Goal: Transaction & Acquisition: Purchase product/service

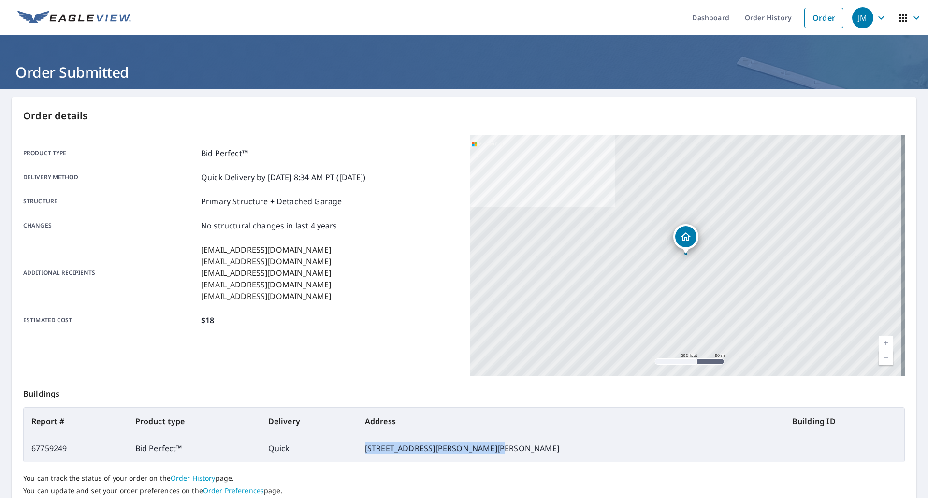
drag, startPoint x: 544, startPoint y: 448, endPoint x: 424, endPoint y: 457, distance: 120.3
click at [424, 457] on td "[STREET_ADDRESS][PERSON_NAME][PERSON_NAME]" at bounding box center [570, 448] width 427 height 27
copy td "[STREET_ADDRESS][PERSON_NAME][PERSON_NAME]"
click at [809, 12] on link "Order" at bounding box center [823, 18] width 39 height 20
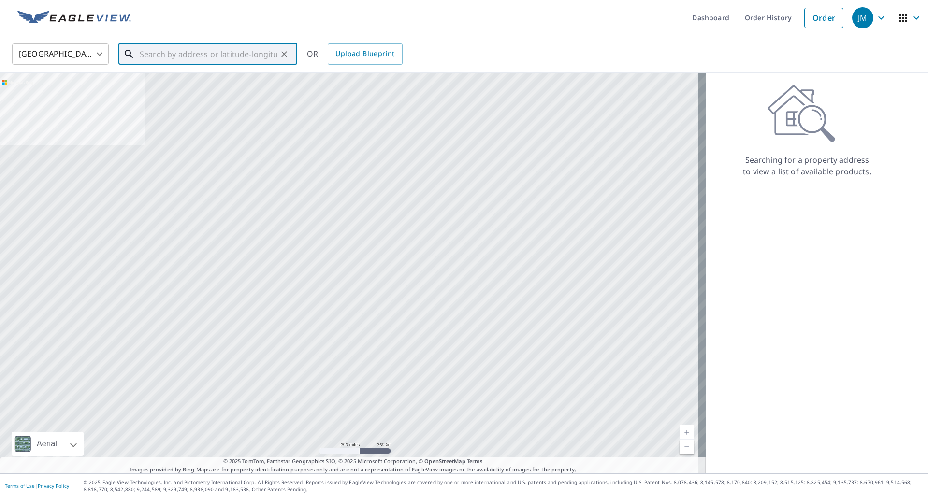
click at [218, 56] on input "text" at bounding box center [209, 54] width 138 height 27
paste input "[STREET_ADDRESS][PERSON_NAME][PERSON_NAME]"
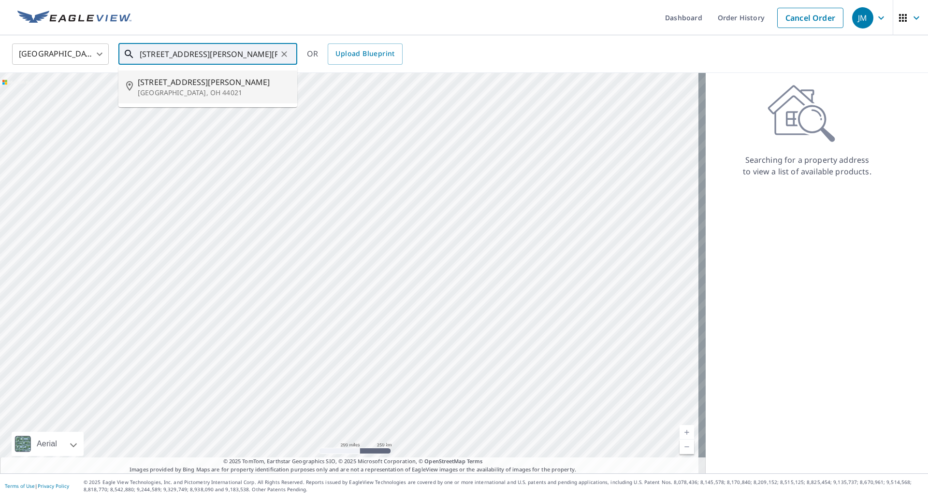
click at [188, 96] on p "[GEOGRAPHIC_DATA], OH 44021" at bounding box center [214, 93] width 152 height 10
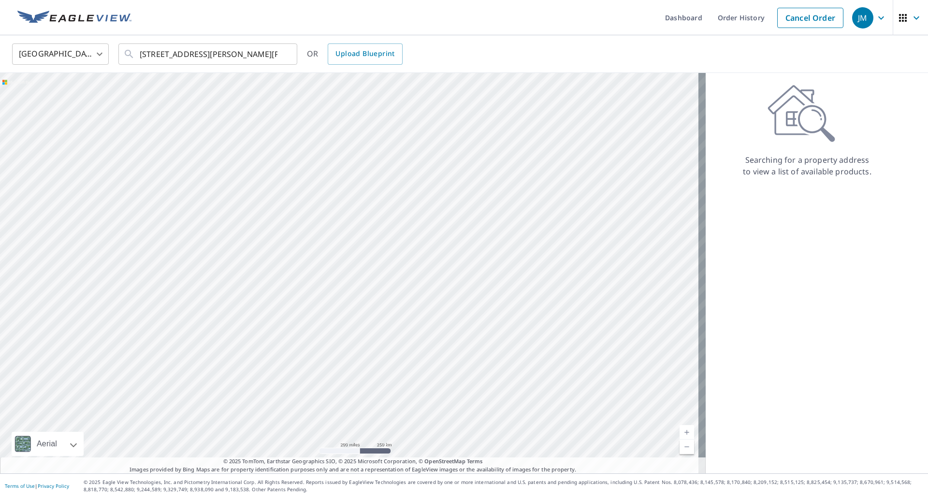
type input "[STREET_ADDRESS][PERSON_NAME][PERSON_NAME]"
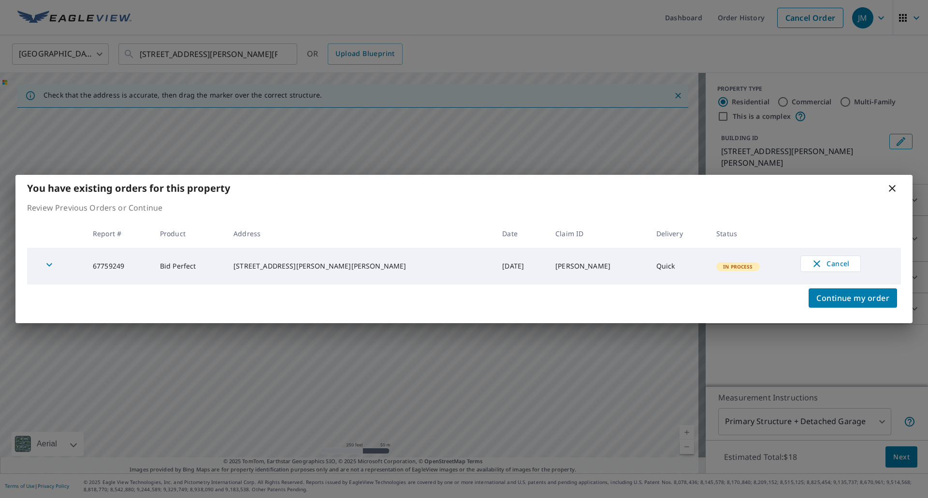
click at [891, 188] on icon at bounding box center [892, 188] width 7 height 7
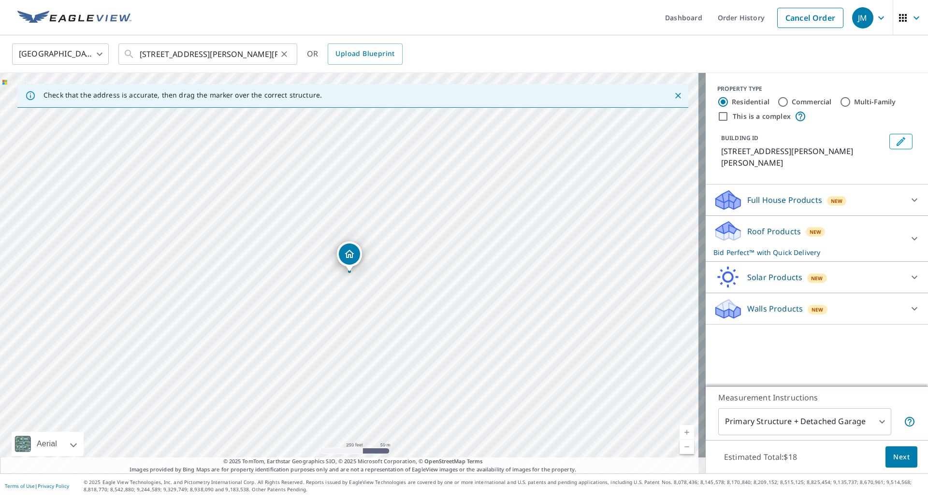
drag, startPoint x: 287, startPoint y: 55, endPoint x: 275, endPoint y: 54, distance: 11.6
click at [286, 55] on icon "Clear" at bounding box center [284, 54] width 10 height 10
click at [200, 56] on input "text" at bounding box center [209, 54] width 138 height 27
paste input "[STREET_ADDRESS]"
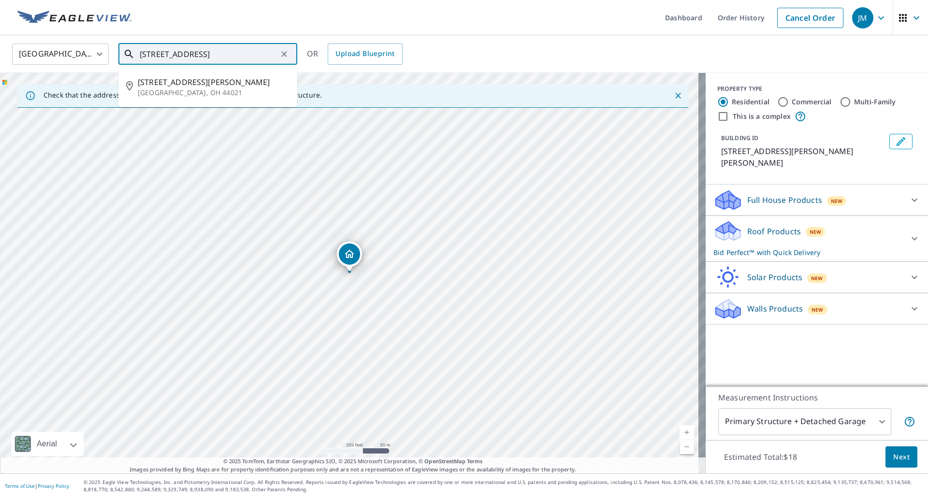
scroll to position [0, 47]
click at [177, 78] on span "[STREET_ADDRESS][PERSON_NAME]" at bounding box center [214, 82] width 152 height 12
type input "[STREET_ADDRESS][PERSON_NAME][PERSON_NAME]"
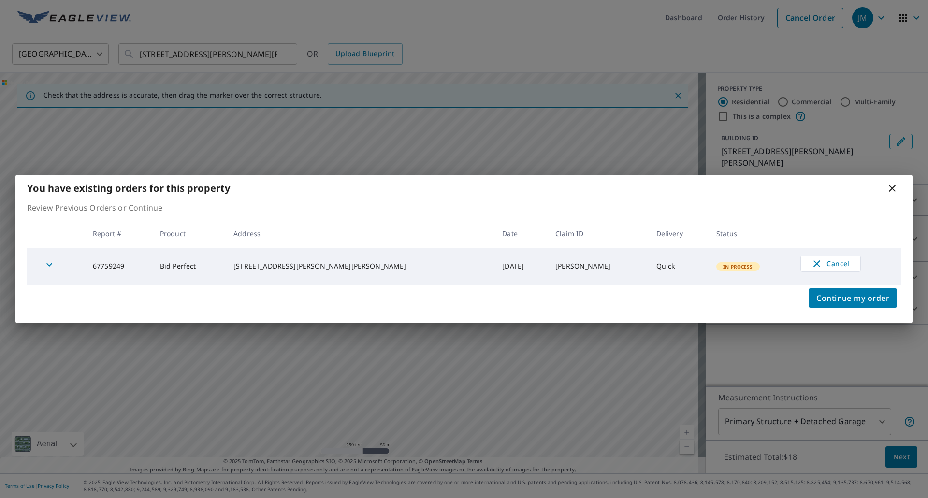
click at [892, 187] on icon at bounding box center [893, 189] width 12 height 12
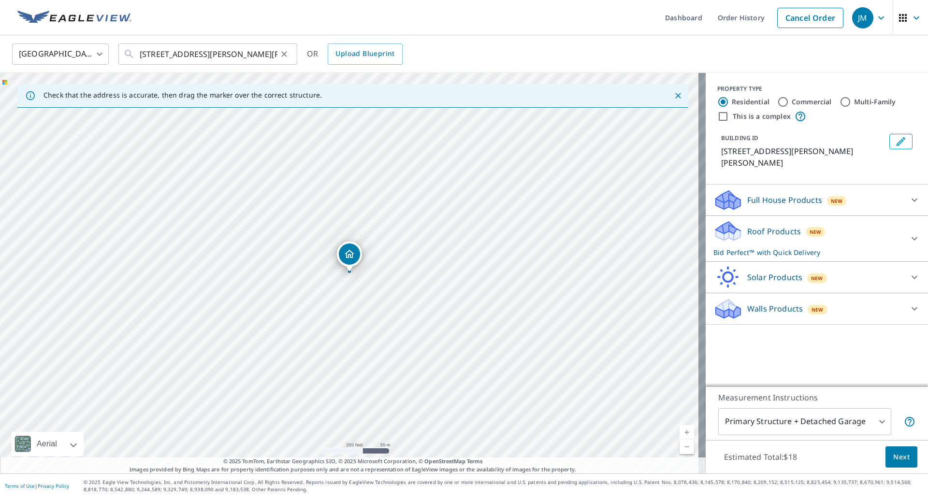
click at [285, 54] on icon "Clear" at bounding box center [284, 54] width 6 height 6
click at [227, 57] on input "text" at bounding box center [209, 54] width 138 height 27
paste input "[STREET_ADDRESS]"
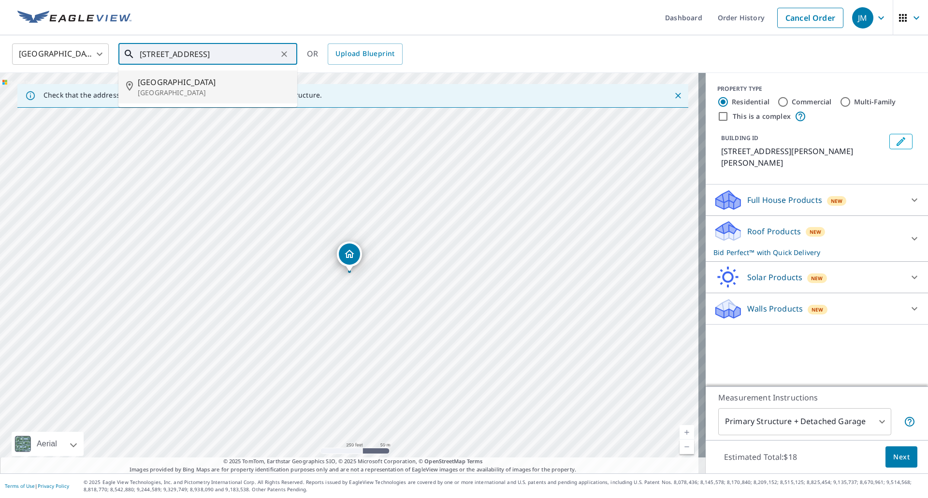
click at [189, 85] on span "[GEOGRAPHIC_DATA]" at bounding box center [214, 82] width 152 height 12
type input "[GEOGRAPHIC_DATA] [GEOGRAPHIC_DATA]"
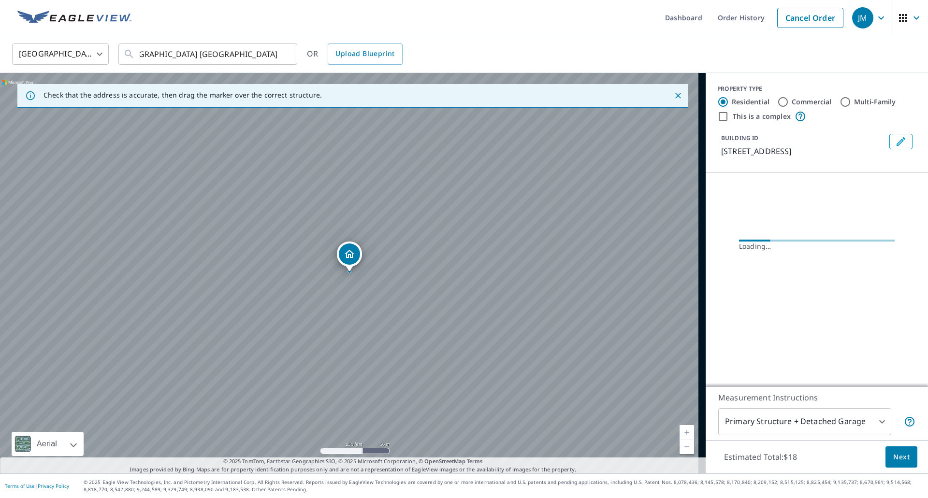
scroll to position [0, 0]
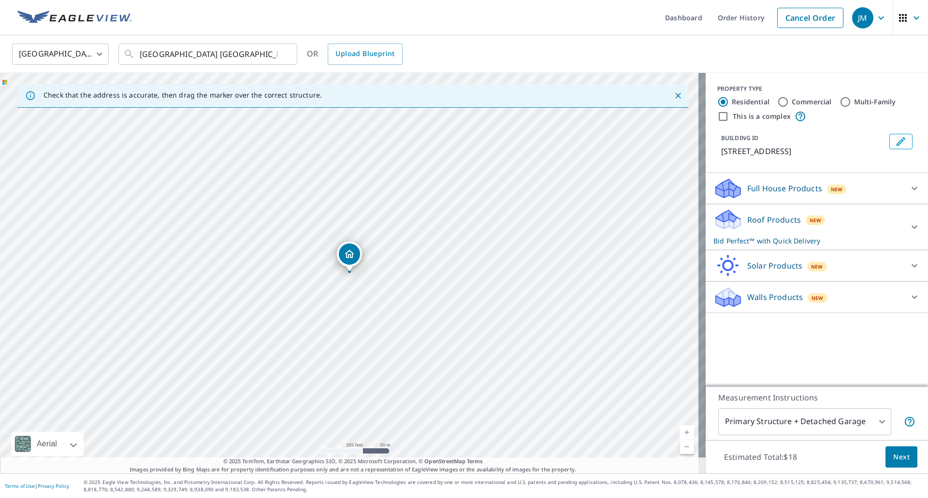
click at [893, 459] on span "Next" at bounding box center [901, 458] width 16 height 12
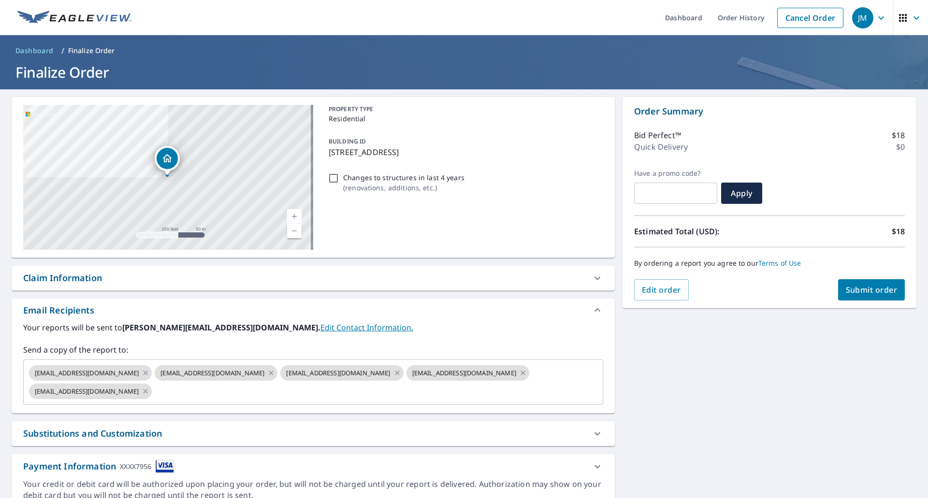
click at [83, 281] on div "Claim Information" at bounding box center [62, 278] width 79 height 13
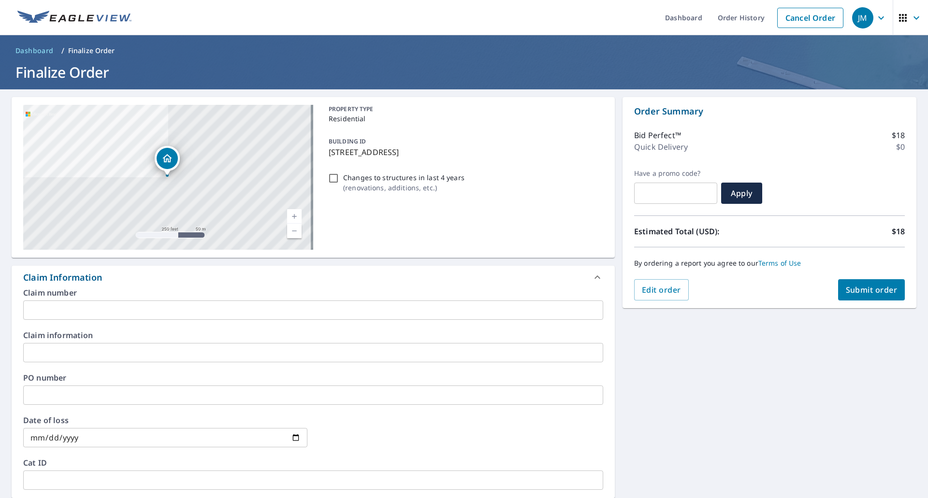
click at [83, 305] on input "text" at bounding box center [313, 310] width 580 height 19
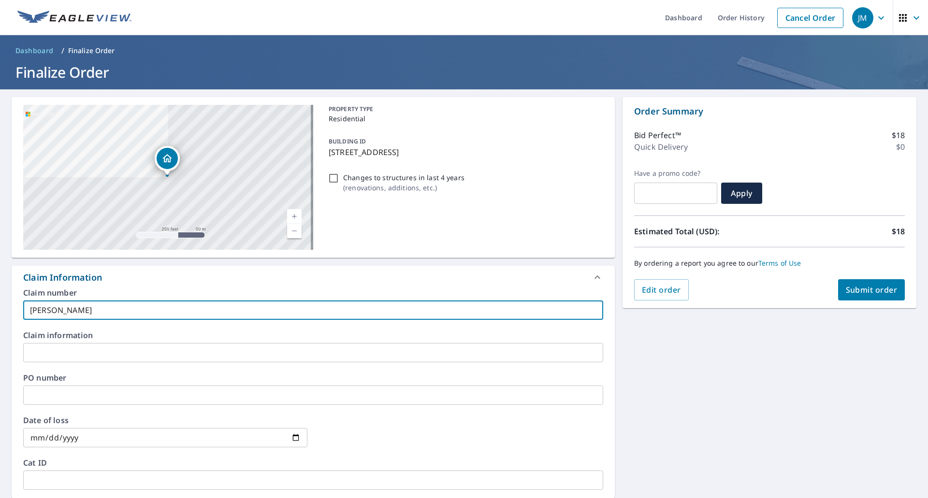
type input "[PERSON_NAME]"
click at [846, 299] on button "Submit order" at bounding box center [871, 289] width 67 height 21
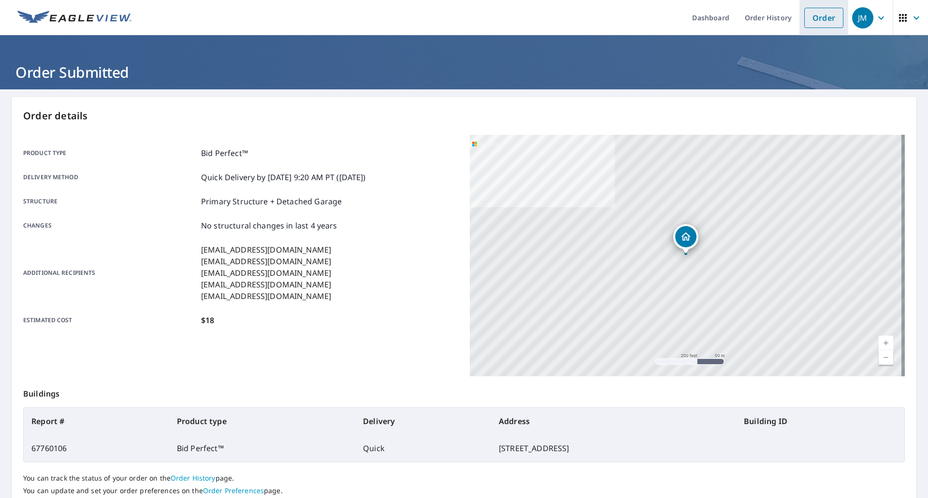
click at [804, 10] on link "Order" at bounding box center [823, 18] width 39 height 20
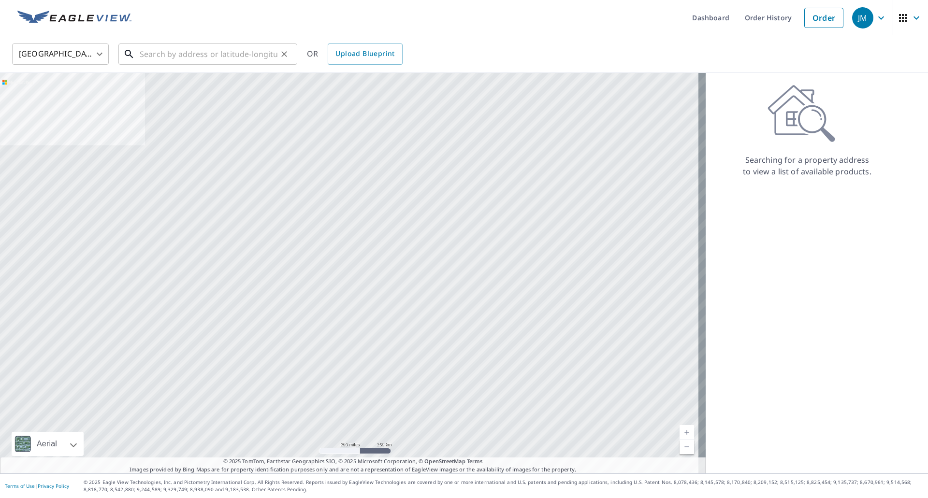
click at [244, 53] on input "text" at bounding box center [209, 54] width 138 height 27
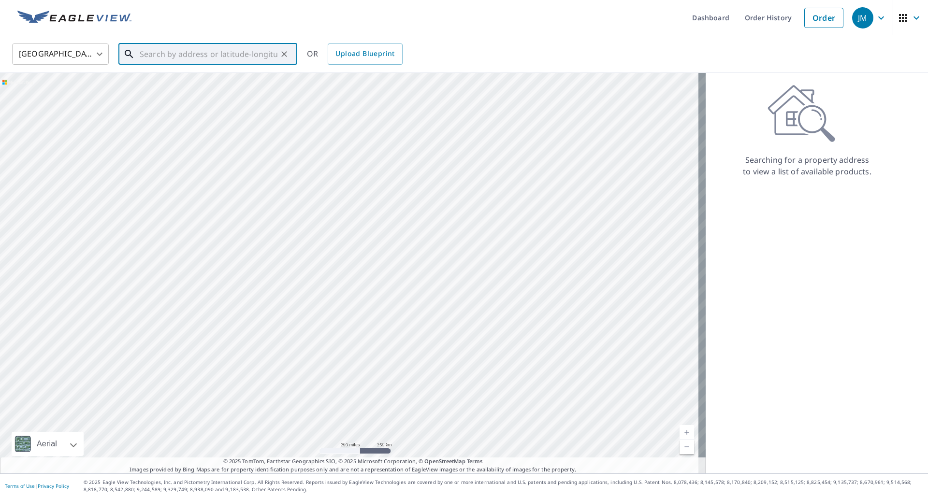
paste input "[STREET_ADDRESS][PERSON_NAME][PERSON_NAME]"
click at [162, 86] on span "[STREET_ADDRESS][PERSON_NAME]" at bounding box center [214, 82] width 152 height 12
type input "[STREET_ADDRESS][PERSON_NAME][PERSON_NAME]"
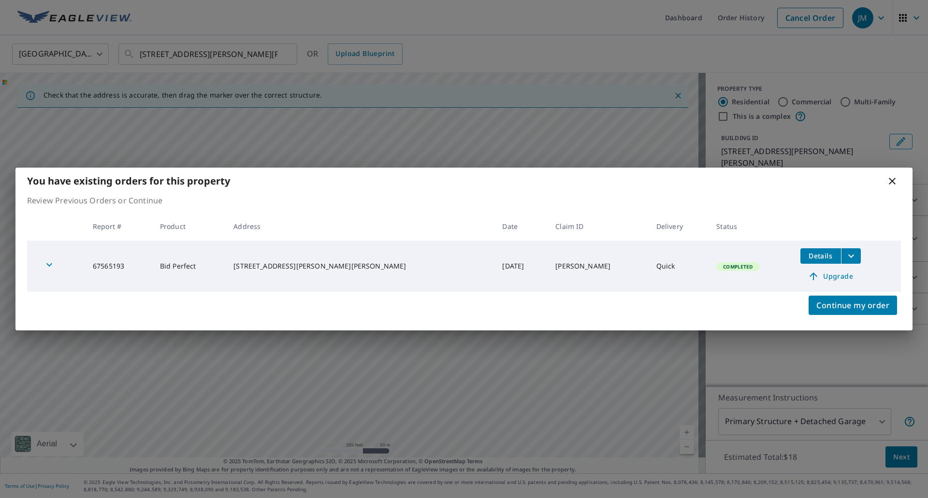
click at [894, 182] on icon at bounding box center [893, 181] width 12 height 12
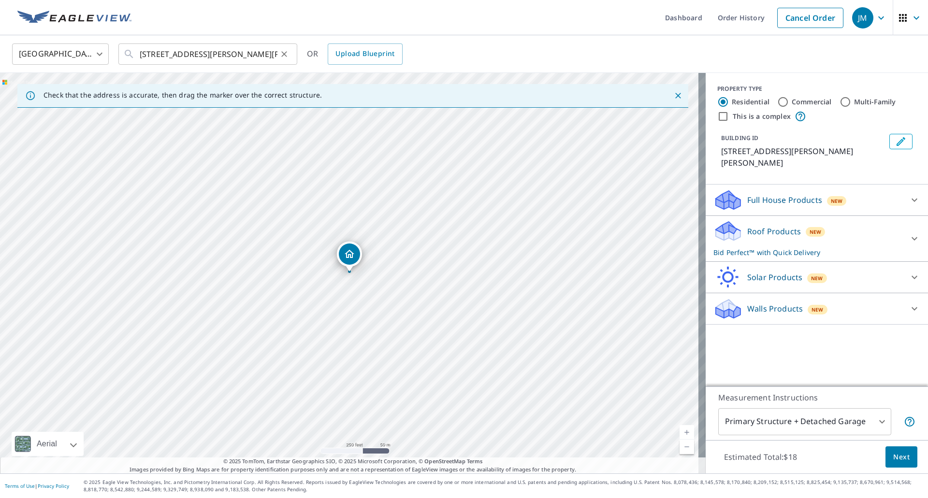
drag, startPoint x: 283, startPoint y: 55, endPoint x: 245, endPoint y: 50, distance: 39.0
click at [284, 55] on icon "Clear" at bounding box center [284, 54] width 10 height 10
click at [217, 52] on input "text" at bounding box center [209, 54] width 138 height 27
paste input "[STREET_ADDRESS]"
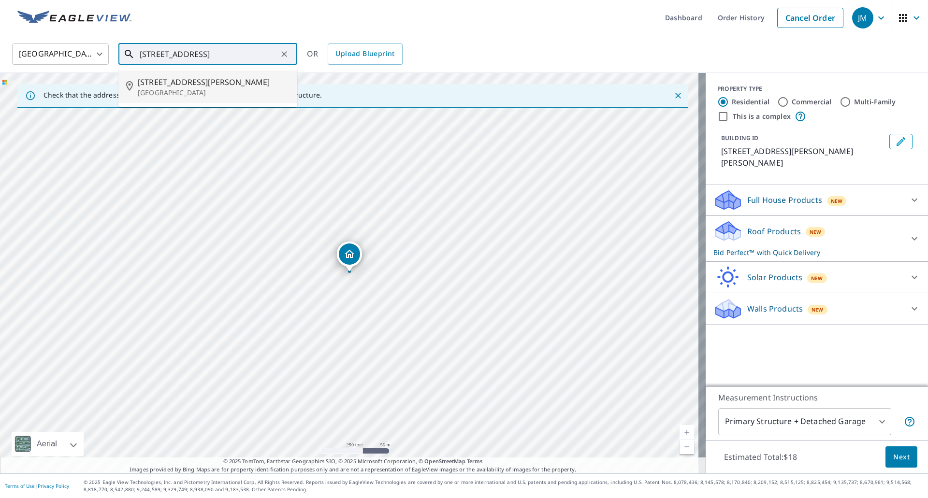
click at [192, 80] on span "[STREET_ADDRESS][PERSON_NAME]" at bounding box center [214, 82] width 152 height 12
type input "[STREET_ADDRESS]"
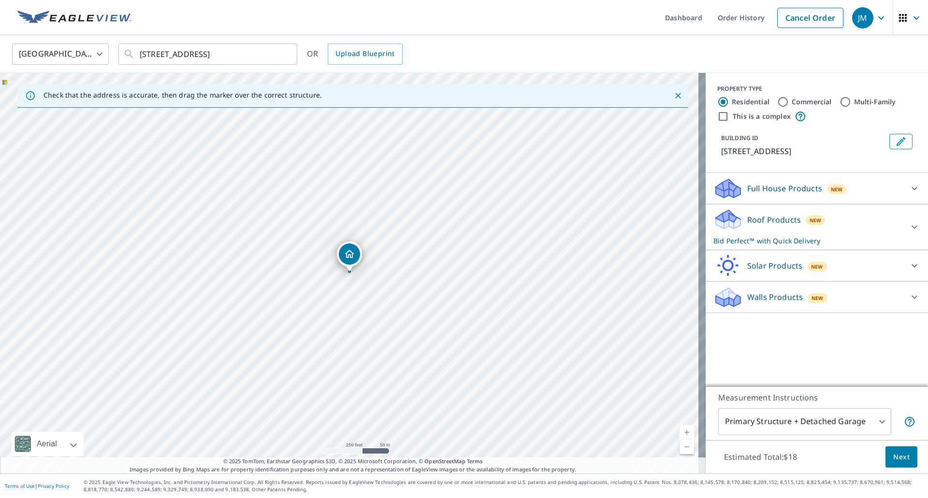
click at [898, 461] on span "Next" at bounding box center [901, 458] width 16 height 12
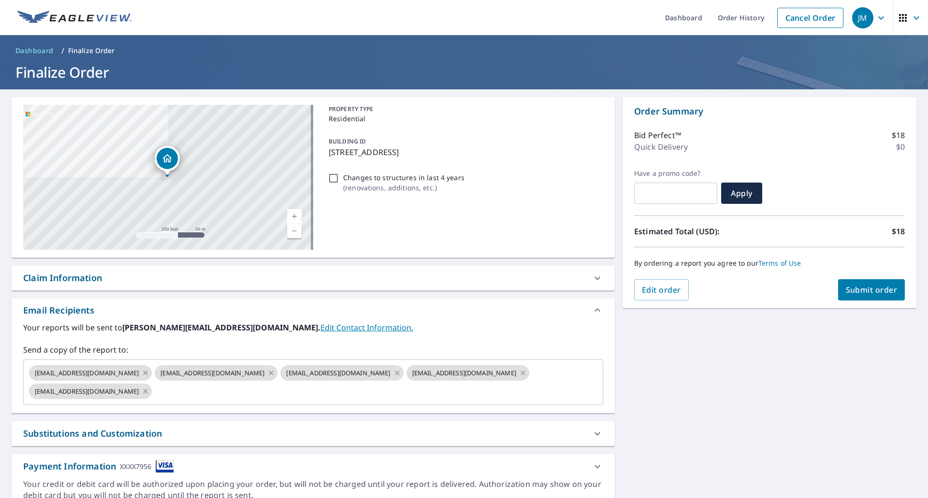
click at [71, 278] on div "Claim Information" at bounding box center [62, 278] width 79 height 13
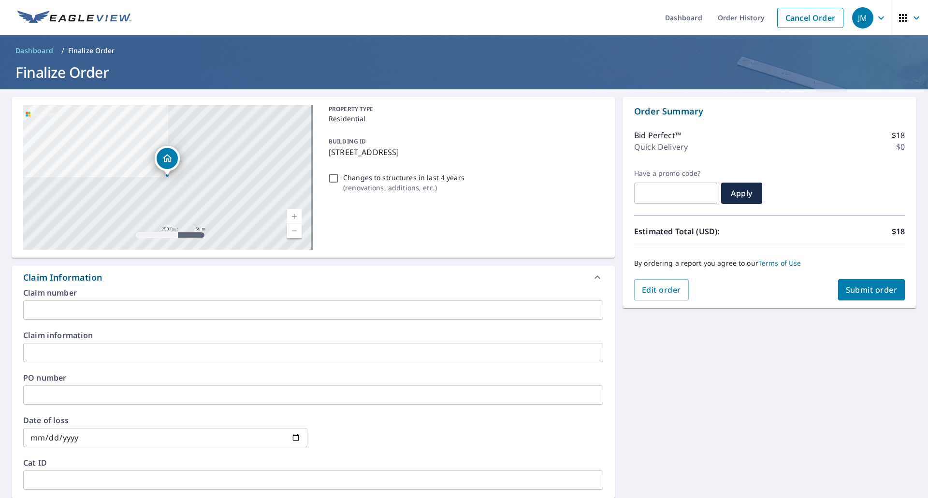
click at [70, 307] on input "text" at bounding box center [313, 310] width 580 height 19
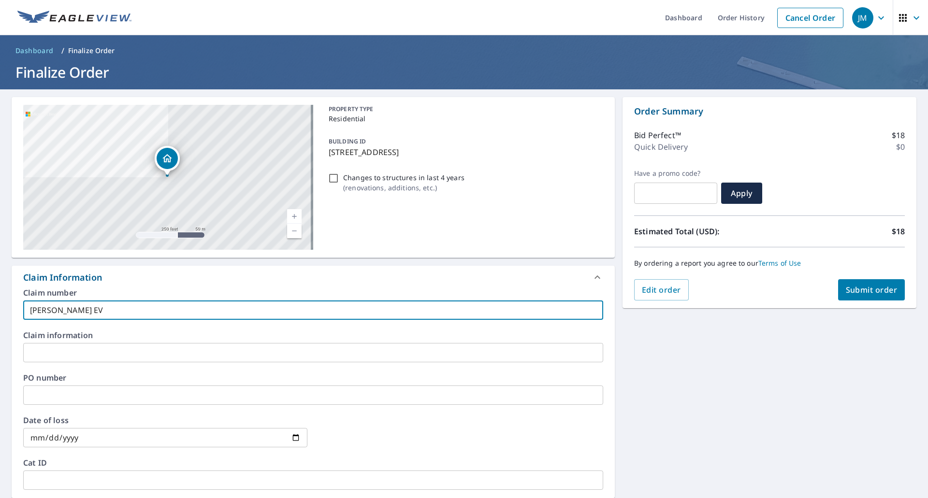
type input "[PERSON_NAME] EV"
click at [846, 290] on span "Submit order" at bounding box center [872, 290] width 52 height 11
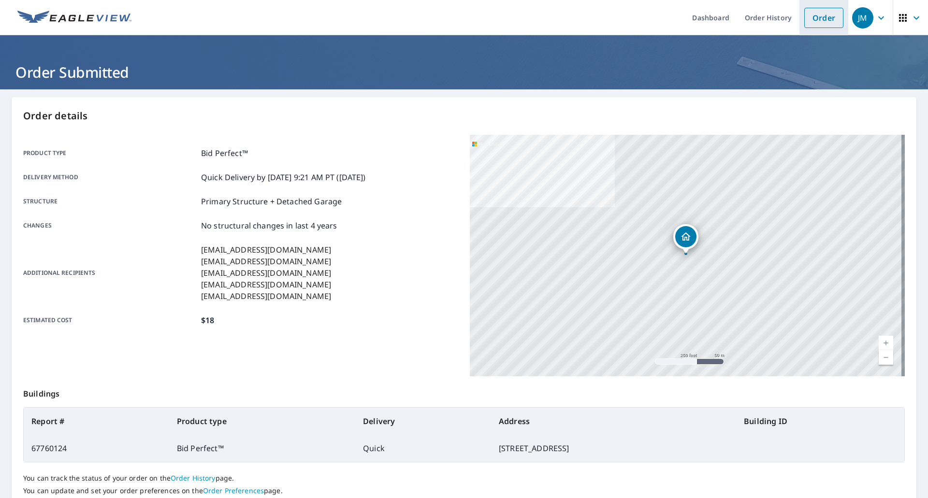
click at [804, 13] on link "Order" at bounding box center [823, 18] width 39 height 20
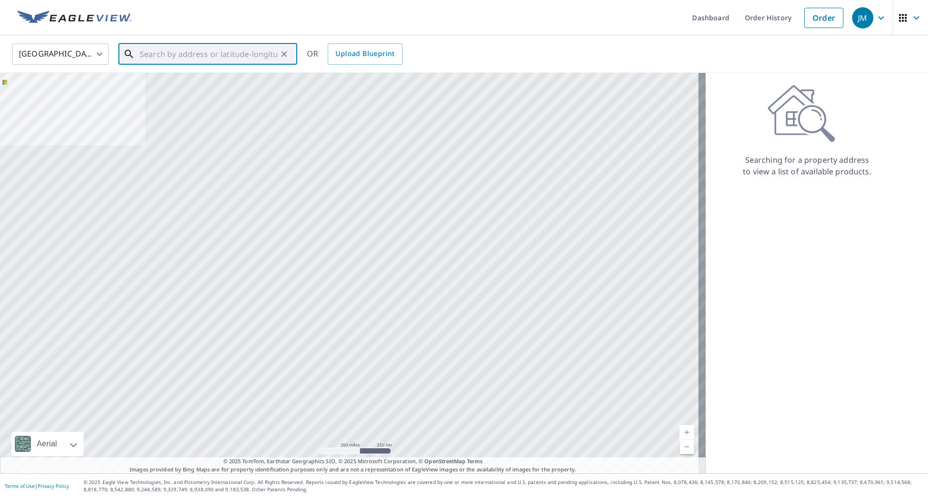
click at [248, 55] on input "text" at bounding box center [209, 54] width 138 height 27
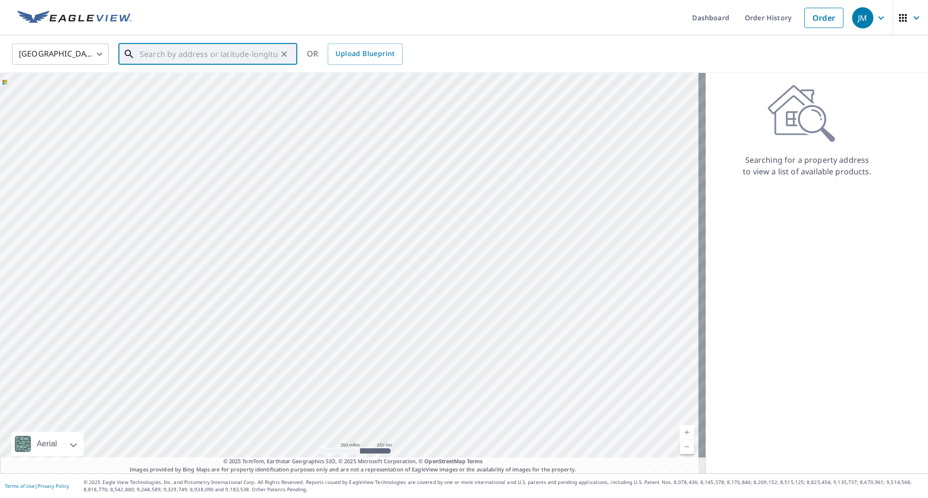
paste input "[STREET_ADDRESS][PERSON_NAME]"
click at [195, 79] on span "[STREET_ADDRESS][PERSON_NAME]" at bounding box center [214, 82] width 152 height 12
type input "[STREET_ADDRESS][PERSON_NAME]"
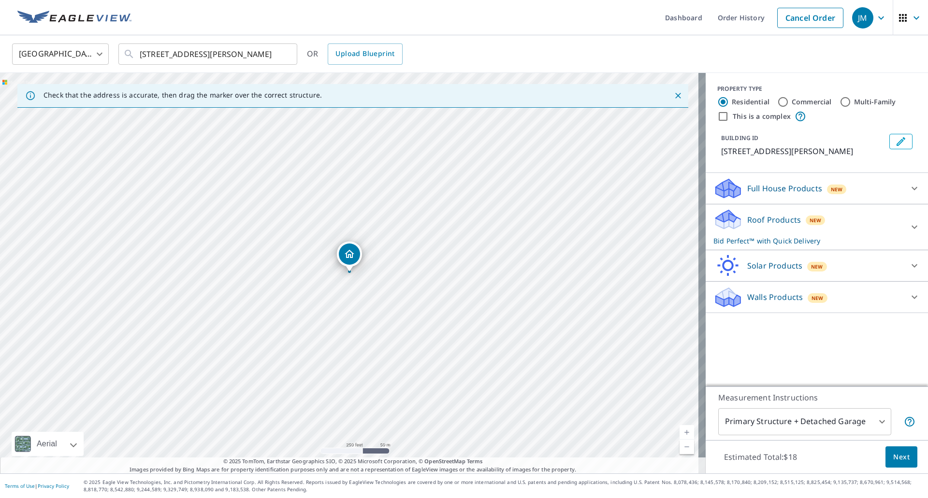
click at [893, 456] on span "Next" at bounding box center [901, 458] width 16 height 12
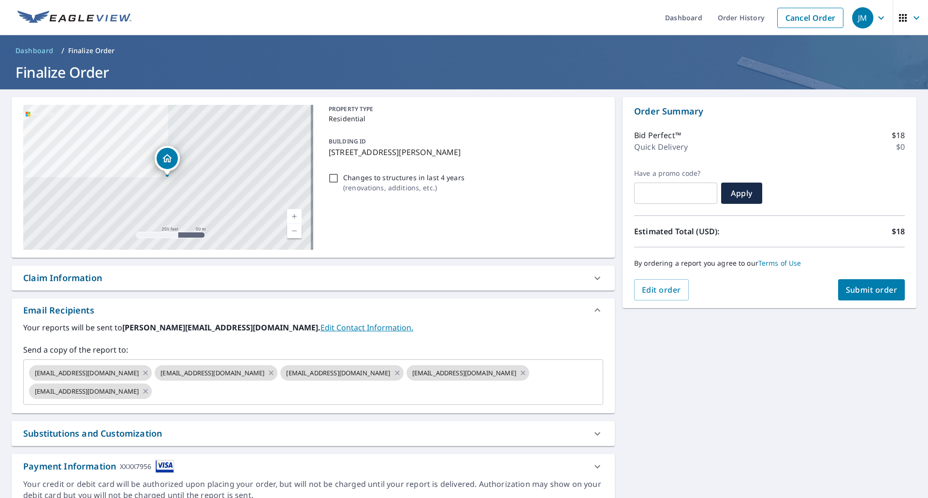
click at [80, 276] on div "Claim Information" at bounding box center [62, 278] width 79 height 13
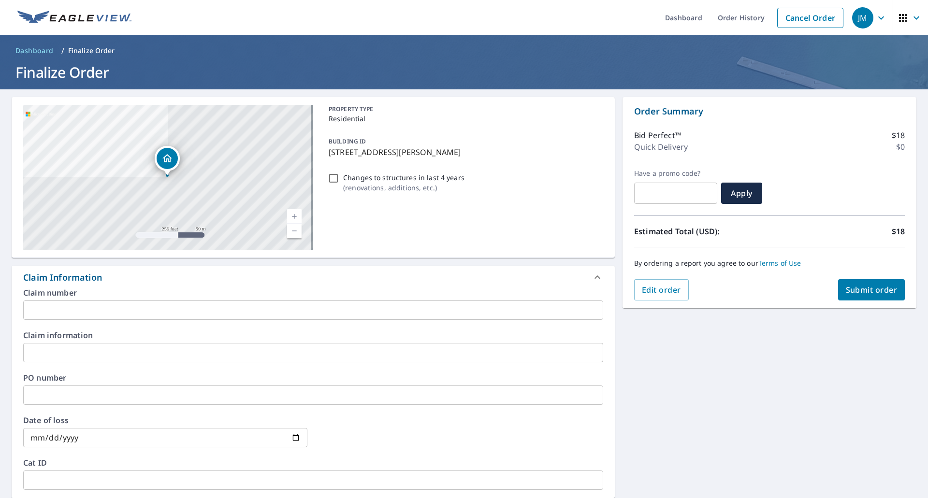
click at [72, 308] on input "text" at bounding box center [313, 310] width 580 height 19
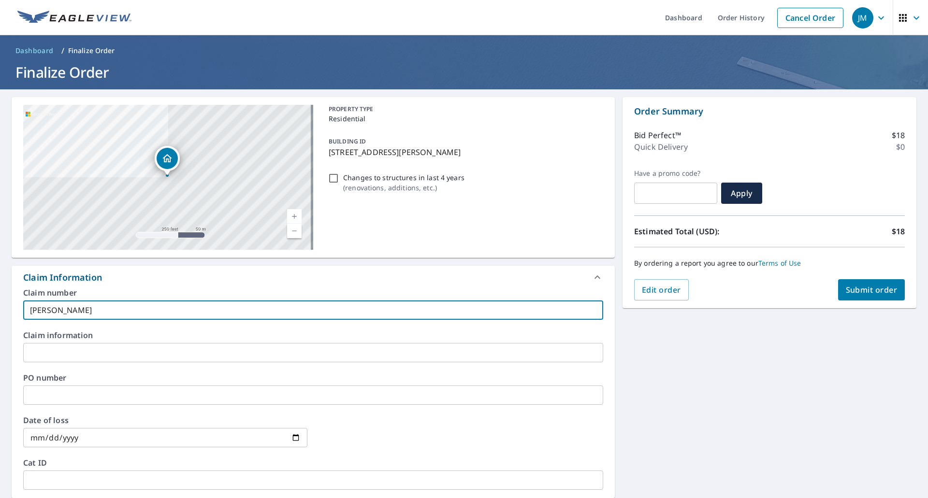
type input "[PERSON_NAME]"
click at [875, 287] on span "Submit order" at bounding box center [872, 290] width 52 height 11
